Goal: Task Accomplishment & Management: Use online tool/utility

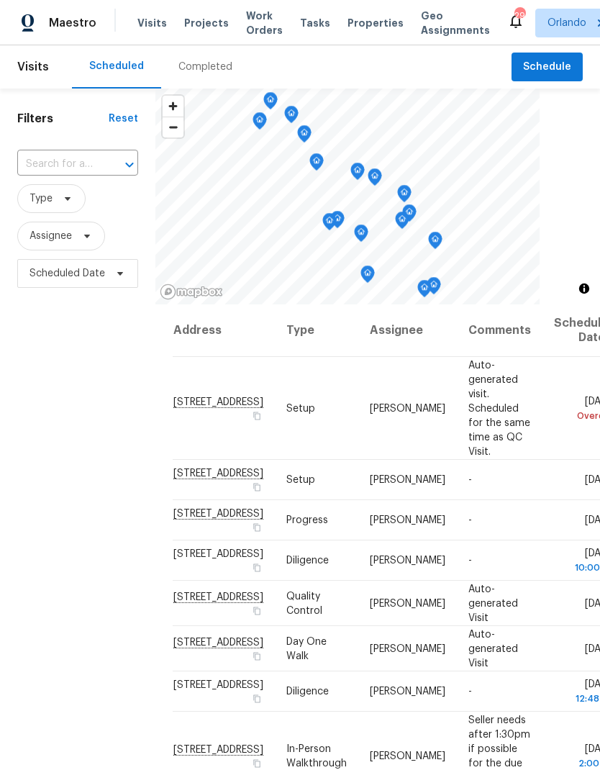
click at [201, 22] on span "Projects" at bounding box center [206, 23] width 45 height 14
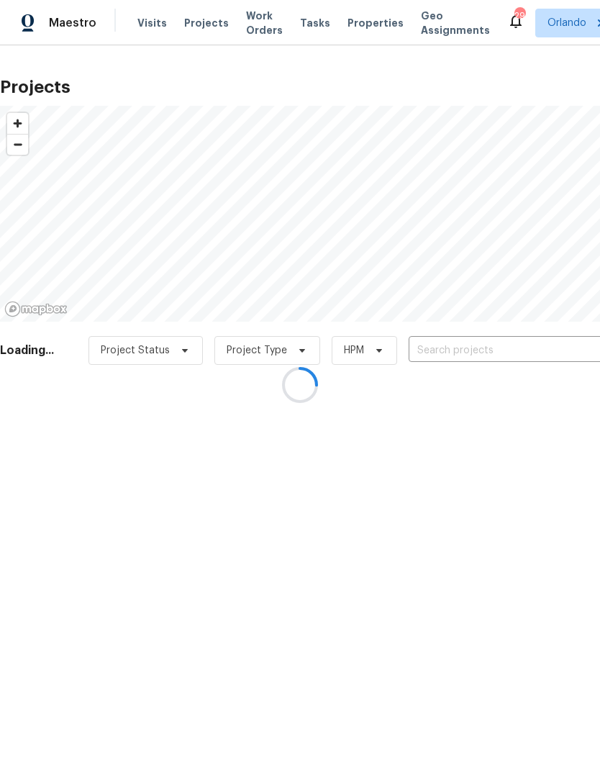
click at [501, 357] on div at bounding box center [300, 385] width 600 height 770
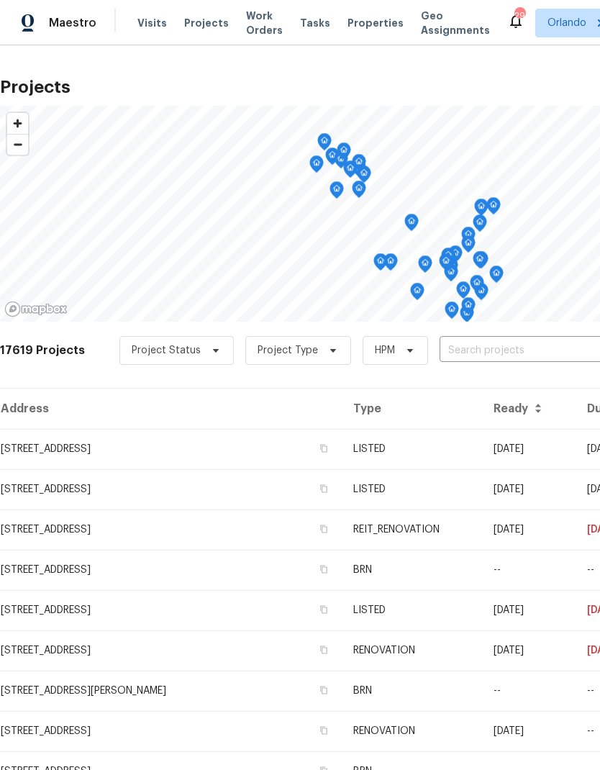
click at [489, 349] on input "text" at bounding box center [522, 351] width 165 height 22
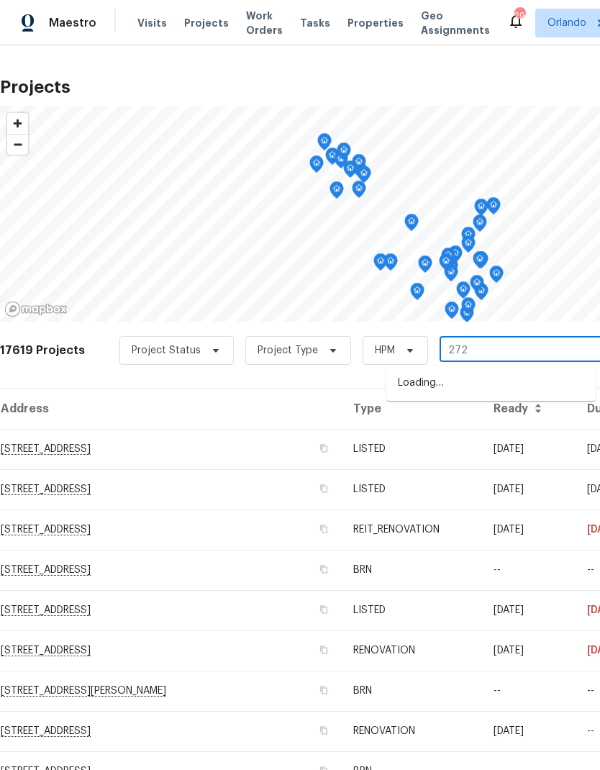
type input "2722"
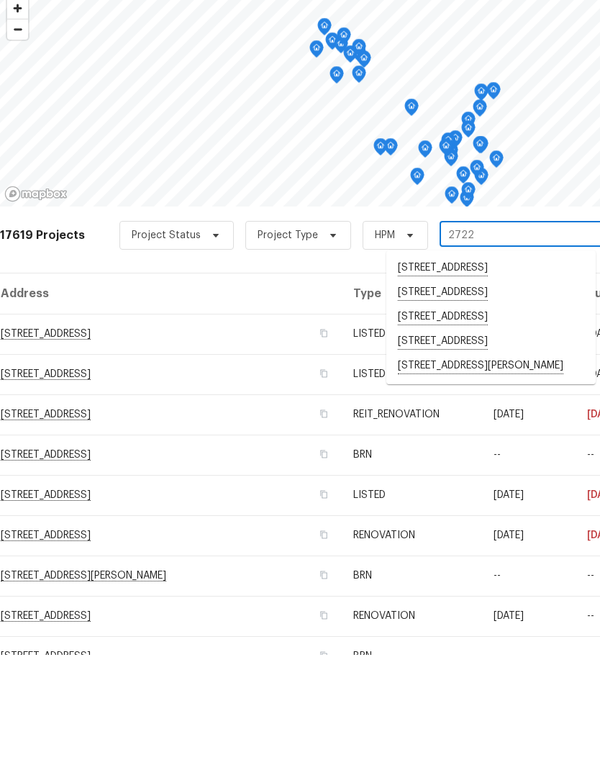
click at [486, 469] on li "[STREET_ADDRESS][PERSON_NAME]" at bounding box center [490, 481] width 209 height 24
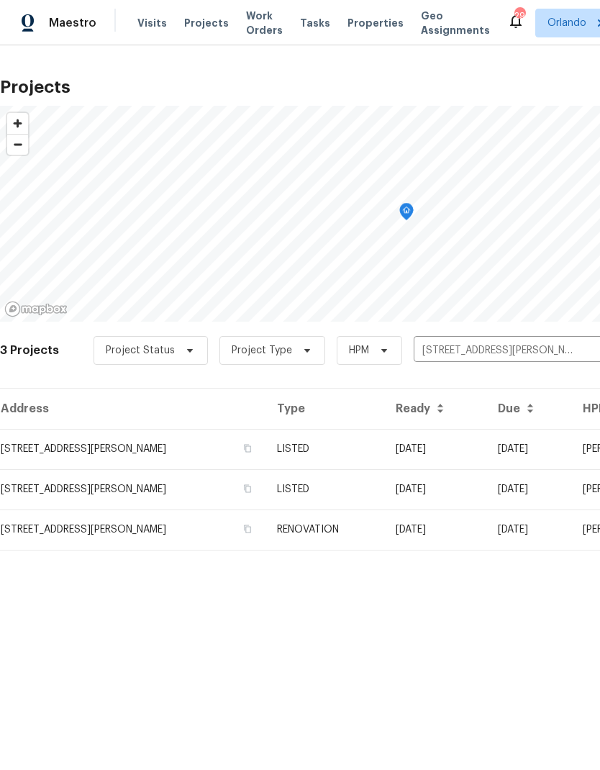
click at [436, 452] on td "04/17/25" at bounding box center [435, 449] width 102 height 40
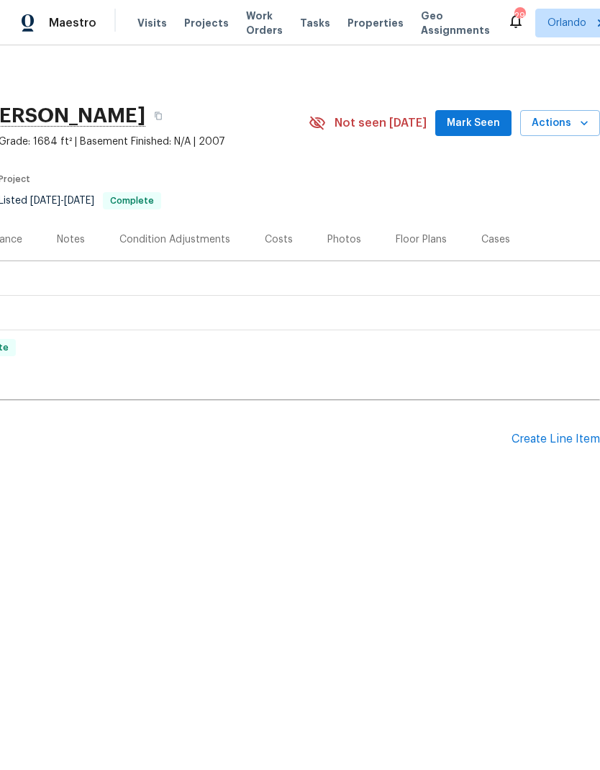
scroll to position [0, 213]
click at [582, 124] on icon "button" at bounding box center [584, 123] width 14 height 14
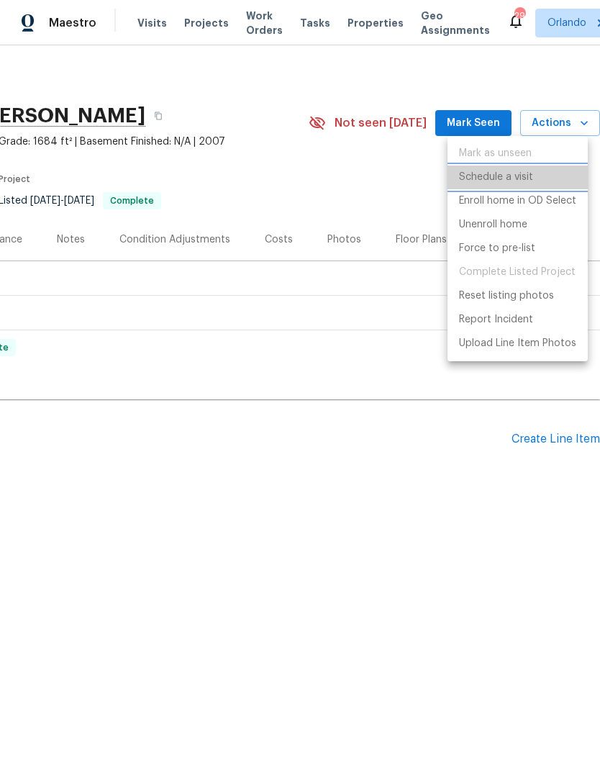
click at [516, 181] on p "Schedule a visit" at bounding box center [496, 177] width 74 height 15
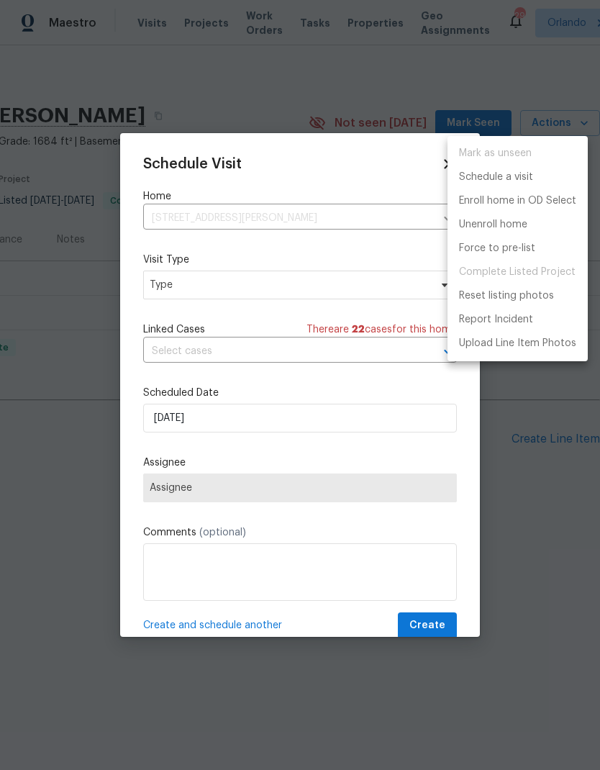
click at [372, 283] on div at bounding box center [300, 385] width 600 height 770
click at [371, 283] on div "Mark as unseen Schedule a visit Enroll home in OD Select Unenroll home Force to…" at bounding box center [300, 385] width 600 height 770
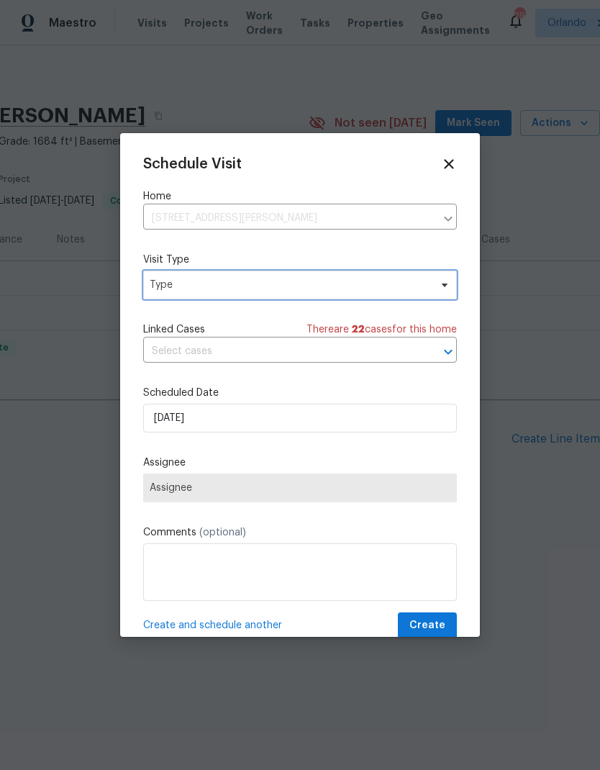
click at [401, 290] on span "Type" at bounding box center [290, 285] width 280 height 14
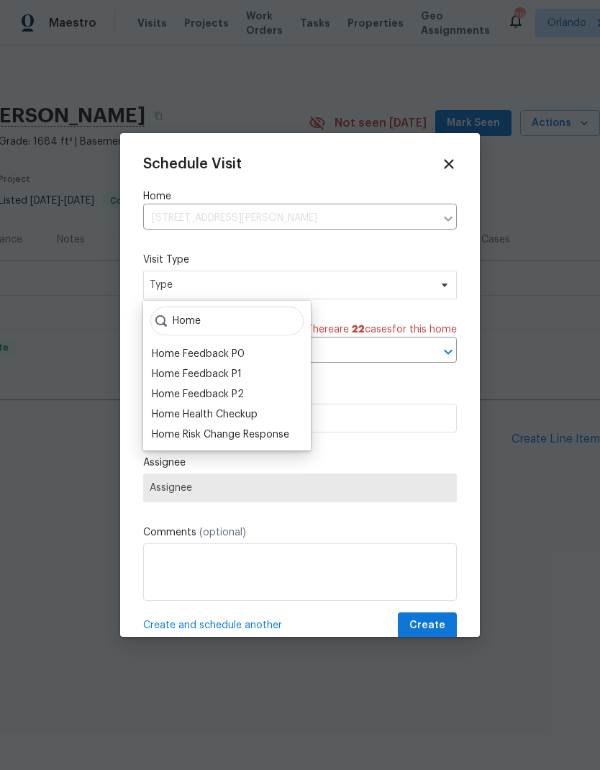
type input "Home"
click at [246, 417] on div "Home Health Checkup" at bounding box center [205, 414] width 106 height 14
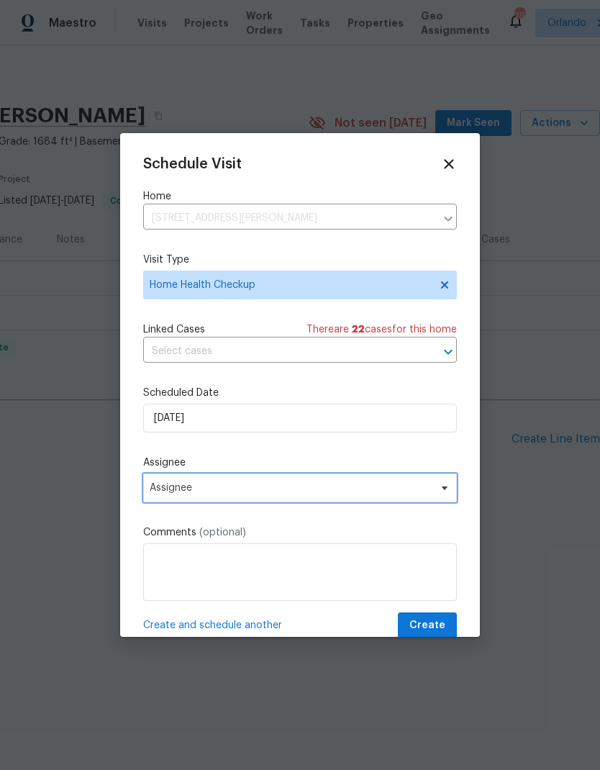
click at [420, 497] on span "Assignee" at bounding box center [300, 487] width 314 height 29
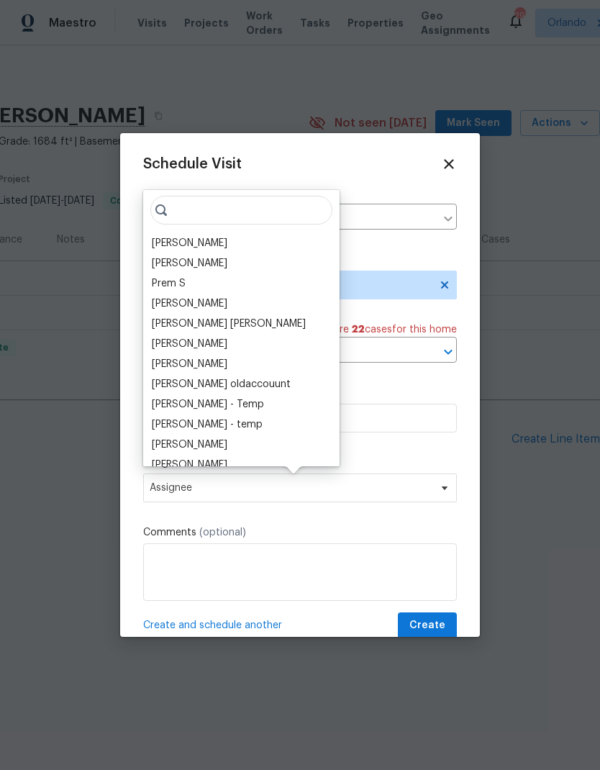
click at [210, 247] on div "[PERSON_NAME]" at bounding box center [190, 243] width 76 height 14
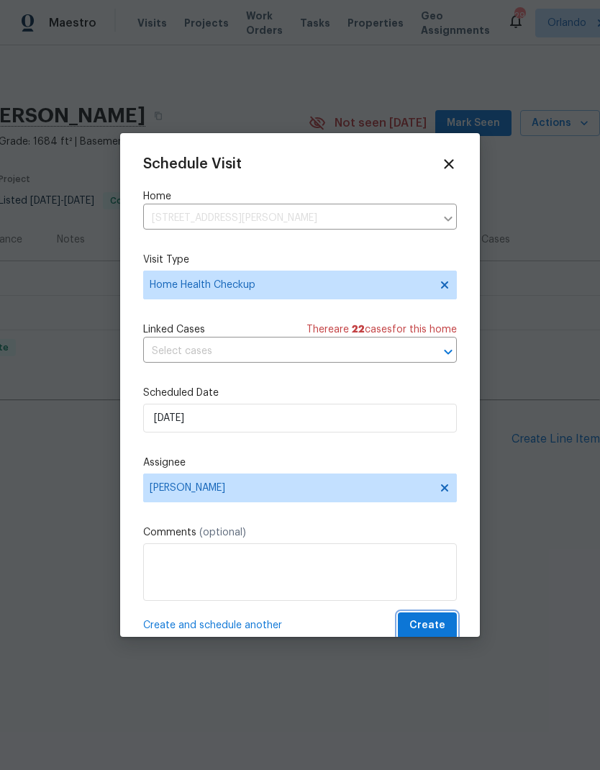
click at [437, 627] on span "Create" at bounding box center [427, 626] width 36 height 18
